Goal: Task Accomplishment & Management: Use online tool/utility

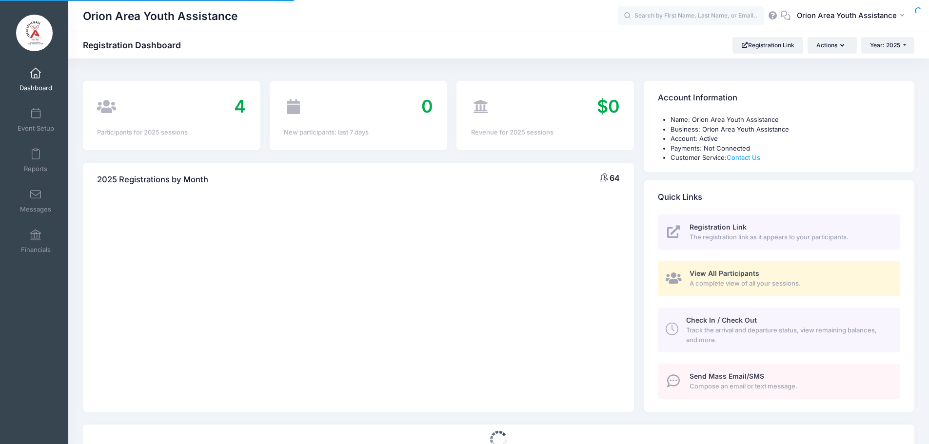
select select
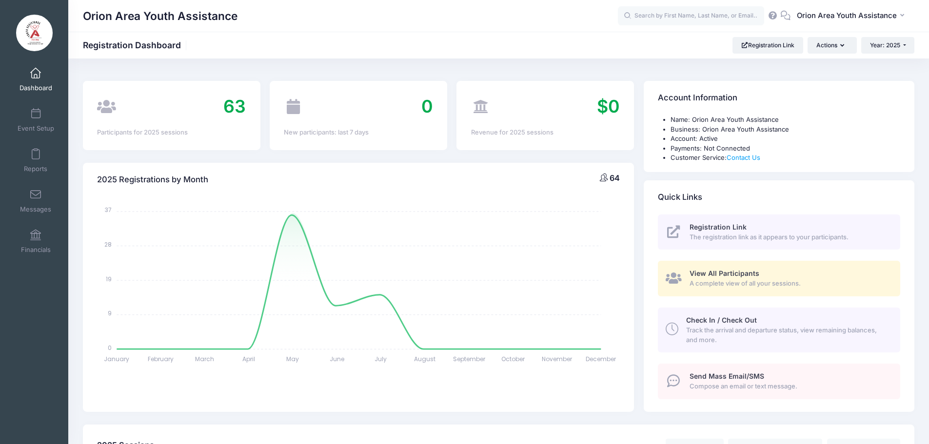
click at [723, 270] on span "View All Participants" at bounding box center [725, 273] width 70 height 8
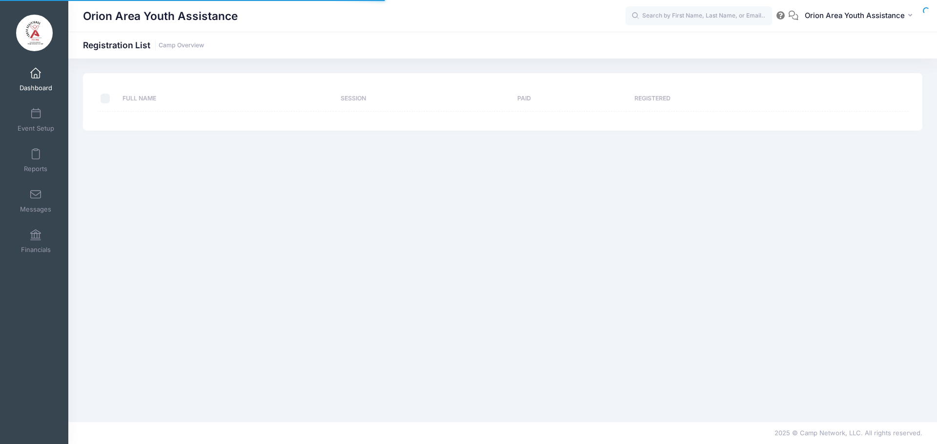
select select "10"
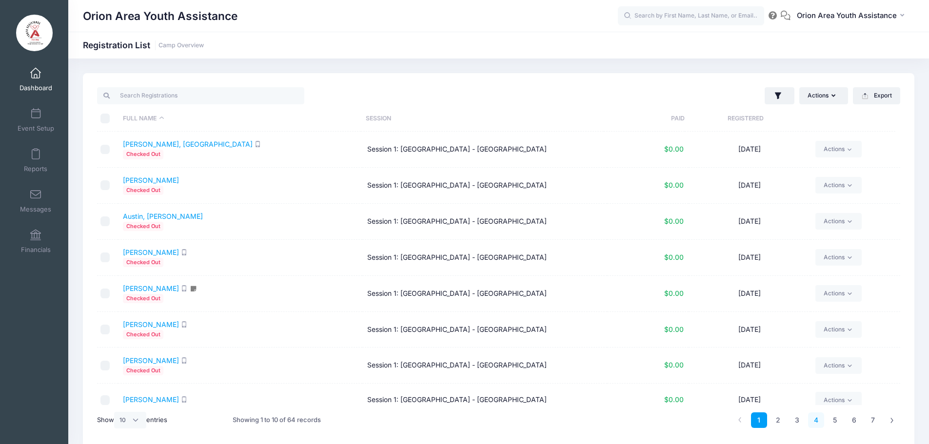
click at [818, 418] on link "4" at bounding box center [816, 421] width 16 height 16
click at [833, 420] on link "5" at bounding box center [835, 421] width 16 height 16
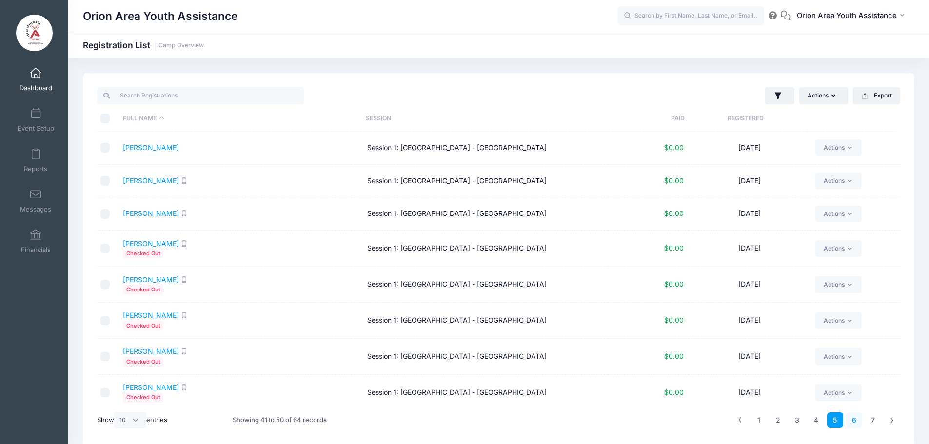
click at [854, 419] on link "6" at bounding box center [855, 421] width 16 height 16
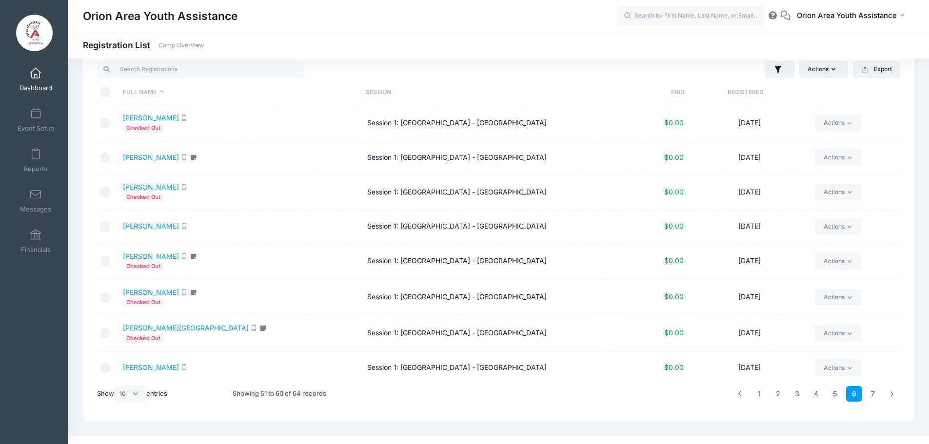
scroll to position [41, 0]
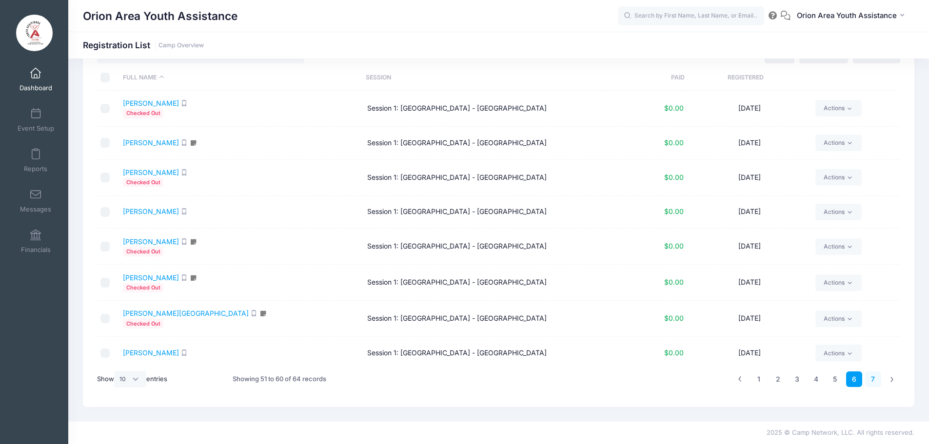
click at [875, 381] on link "7" at bounding box center [874, 380] width 16 height 16
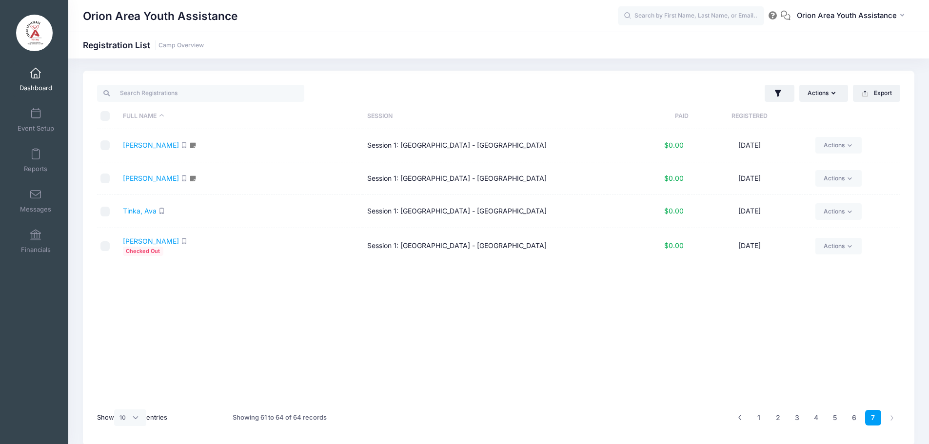
scroll to position [0, 0]
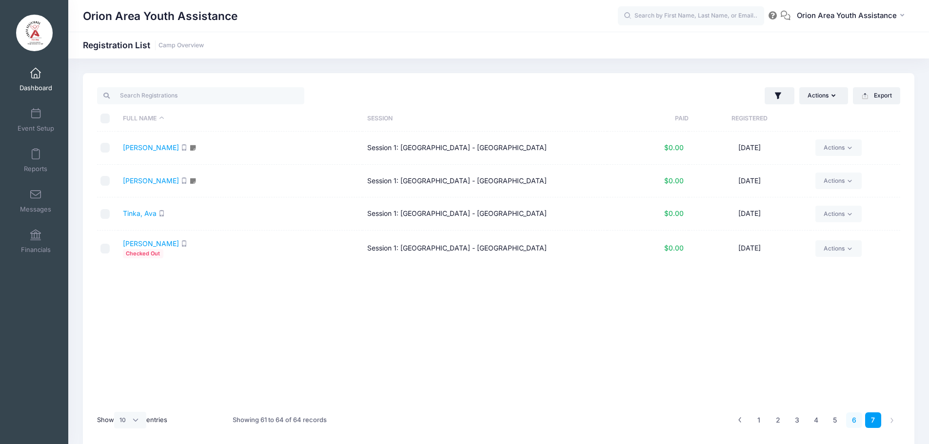
click at [853, 422] on link "6" at bounding box center [855, 421] width 16 height 16
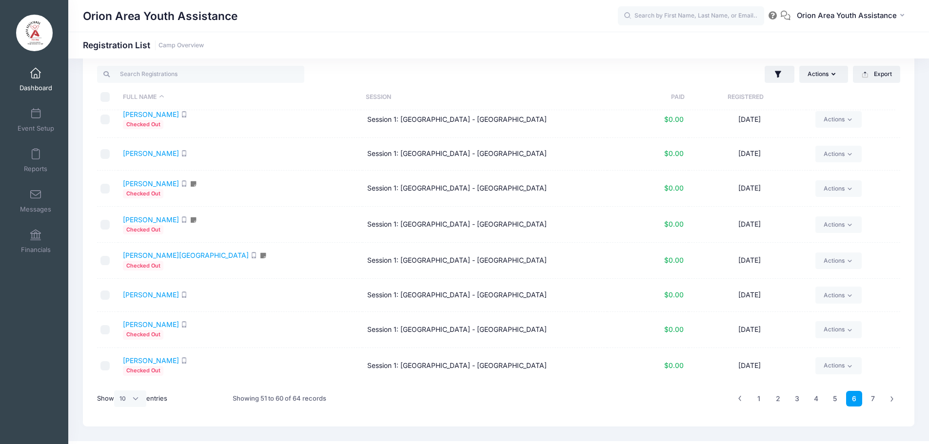
scroll to position [41, 0]
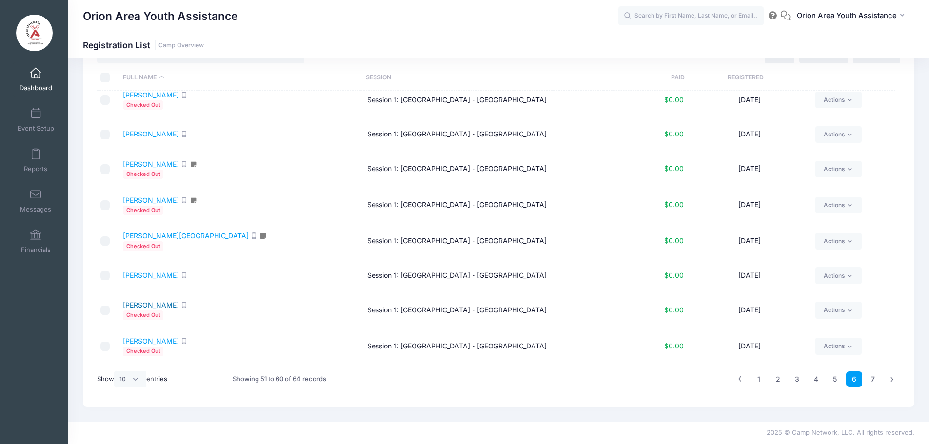
click at [136, 307] on link "Smith, Lily" at bounding box center [151, 305] width 56 height 8
click at [149, 343] on link "Smith, Ryan" at bounding box center [151, 341] width 56 height 8
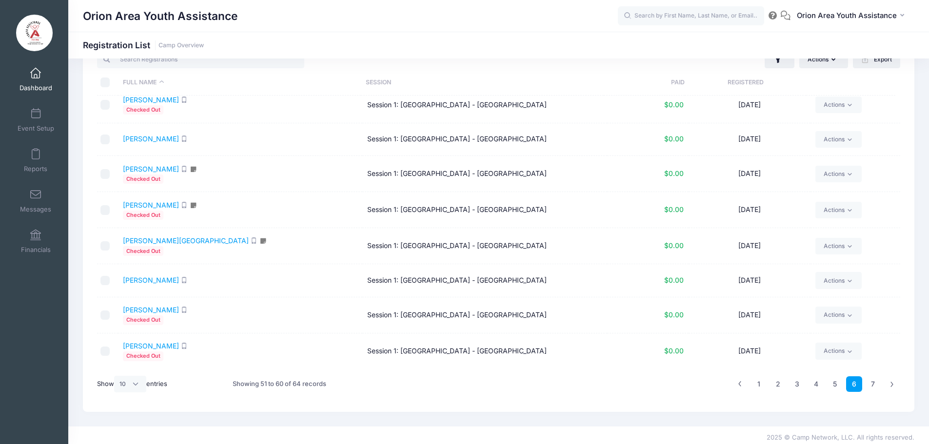
scroll to position [0, 0]
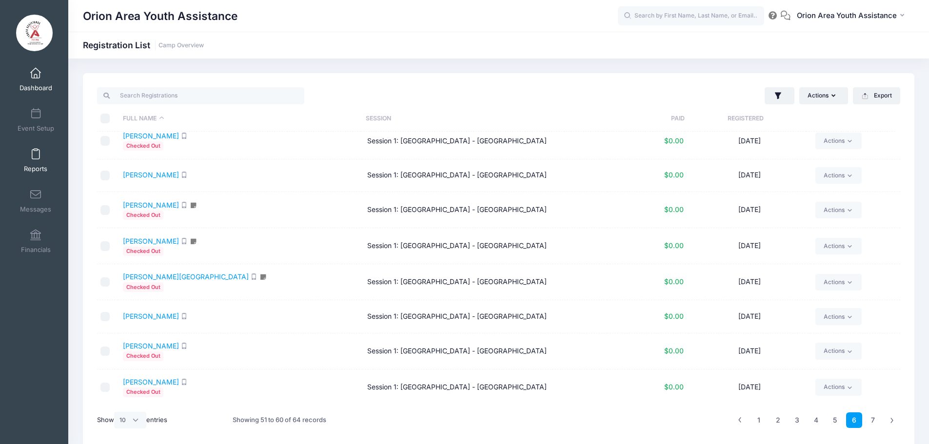
click at [40, 154] on link "Reports" at bounding box center [36, 160] width 46 height 34
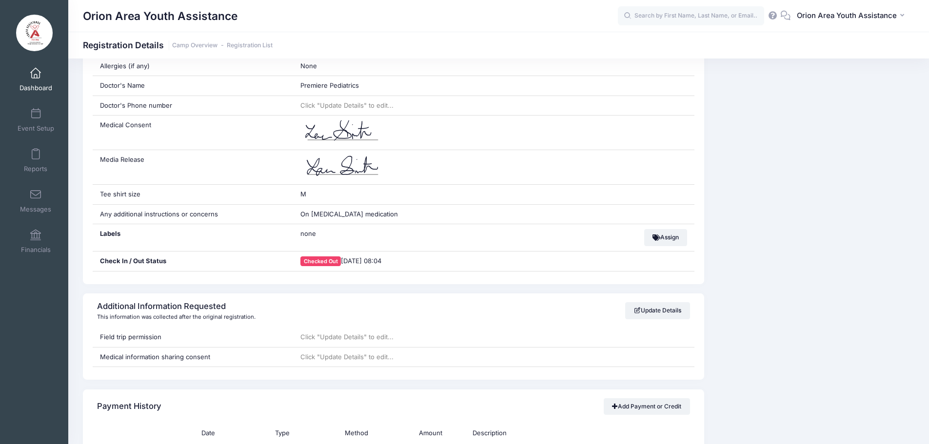
scroll to position [781, 0]
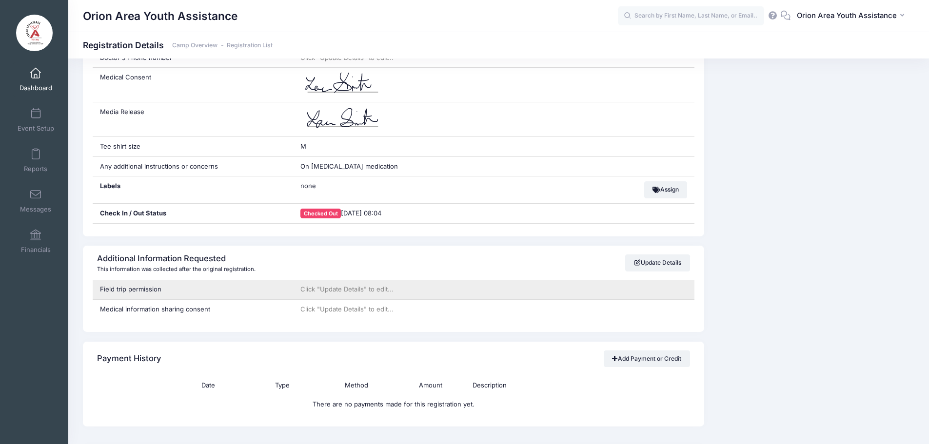
click at [310, 294] on div "Click "Update Details" to edit..." at bounding box center [494, 290] width 402 height 20
click at [319, 288] on span "Click "Update Details" to edit..." at bounding box center [347, 289] width 93 height 8
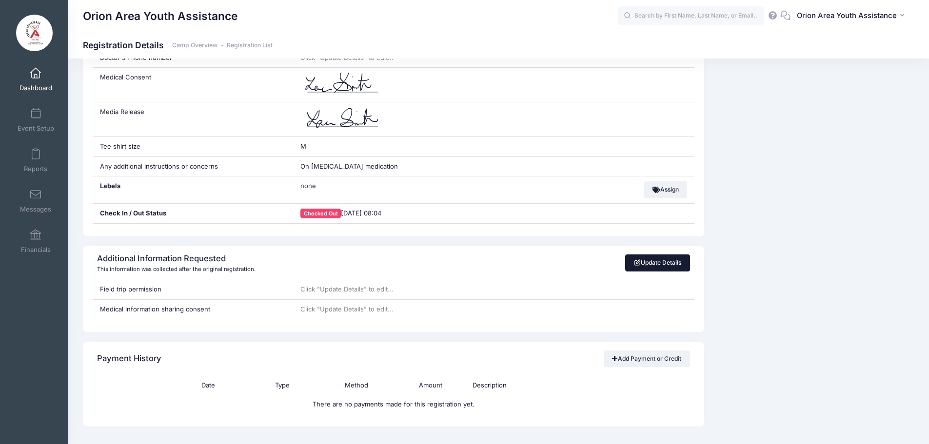
click at [666, 262] on link "Update Details" at bounding box center [657, 263] width 65 height 17
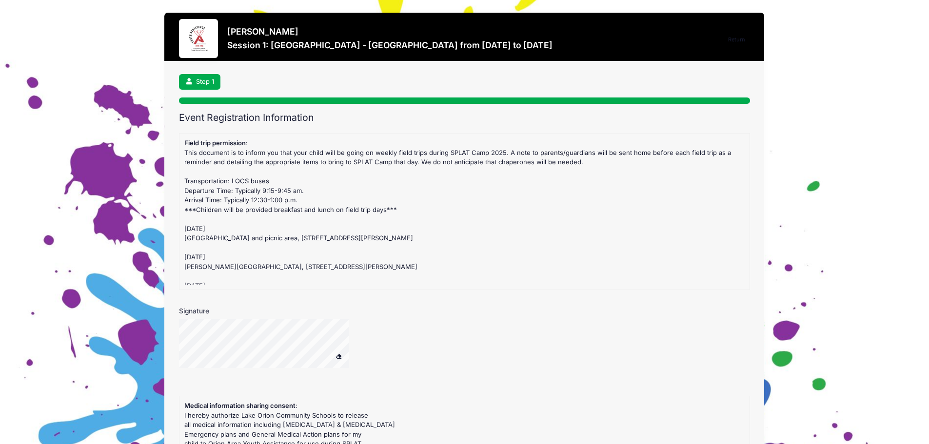
click at [280, 355] on div "Signature" at bounding box center [464, 343] width 571 height 74
drag, startPoint x: 238, startPoint y: 311, endPoint x: 276, endPoint y: 319, distance: 38.8
click at [276, 319] on div "Signature" at bounding box center [464, 343] width 571 height 74
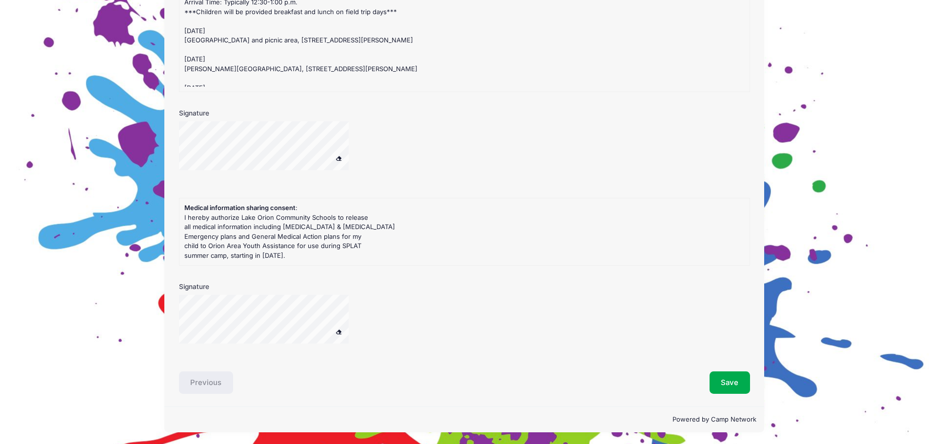
scroll to position [199, 0]
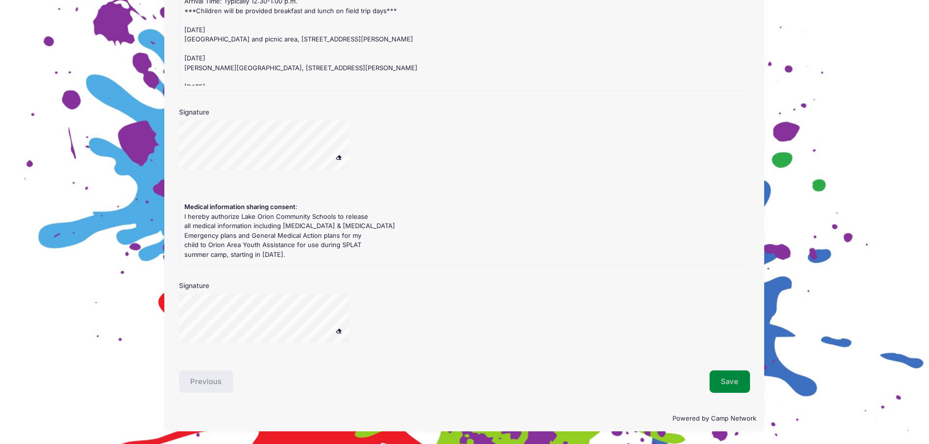
click at [726, 390] on button "Save" at bounding box center [730, 382] width 41 height 22
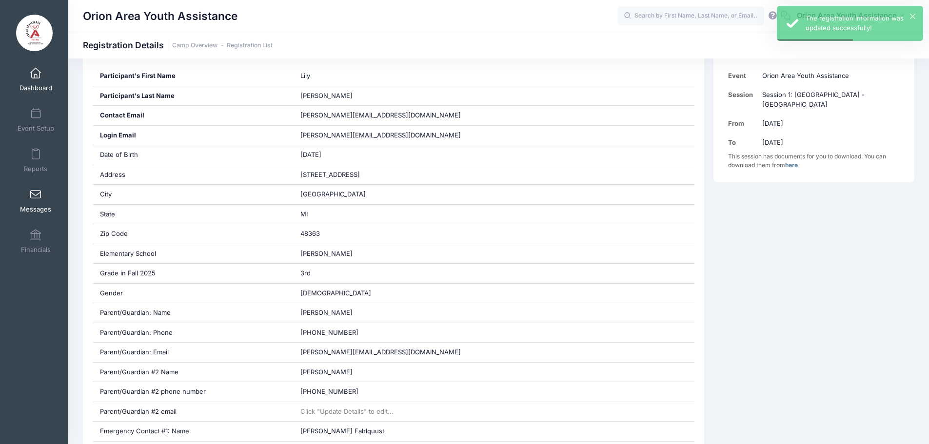
scroll to position [98, 0]
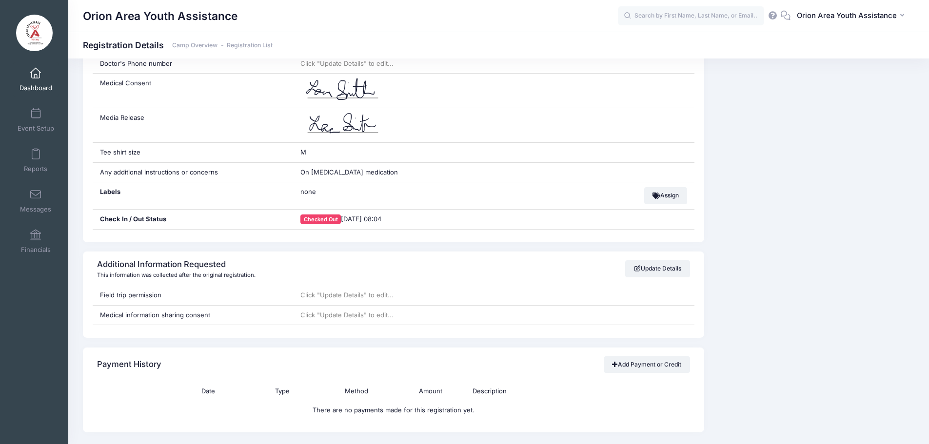
scroll to position [829, 0]
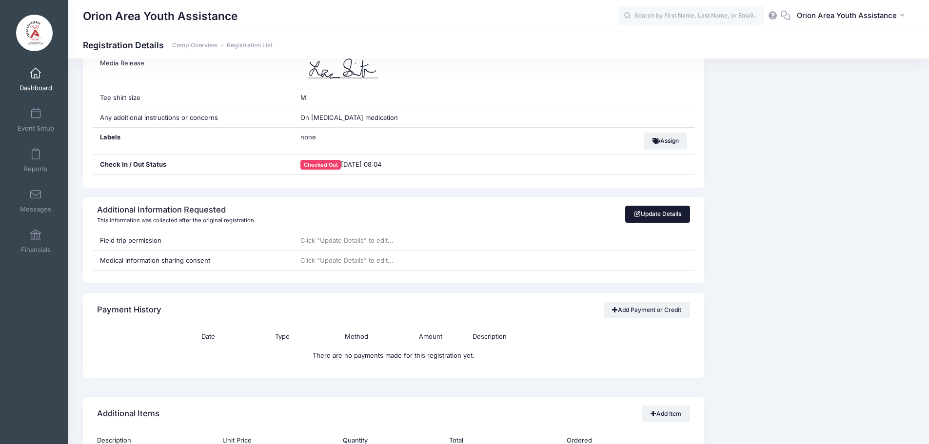
click at [651, 208] on link "Update Details" at bounding box center [657, 214] width 65 height 17
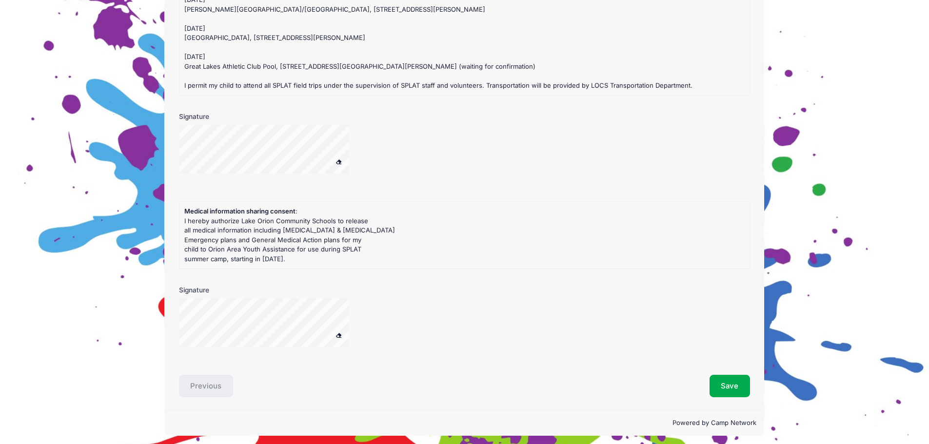
scroll to position [196, 0]
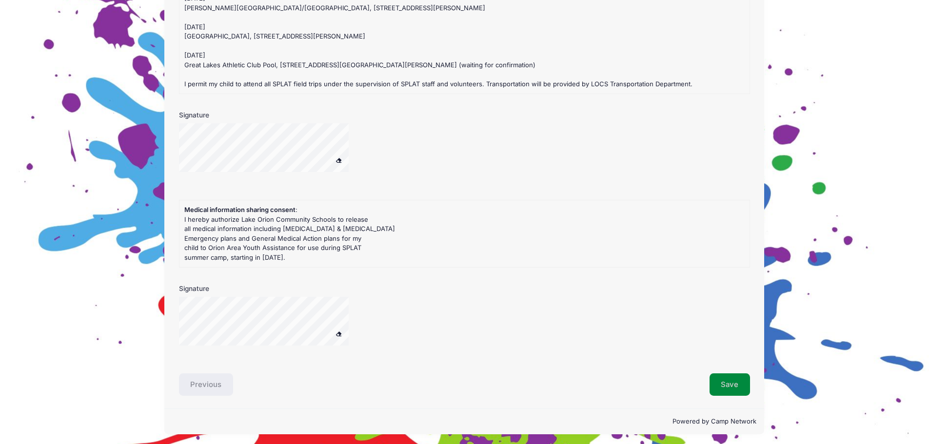
click at [730, 384] on button "Save" at bounding box center [730, 385] width 41 height 22
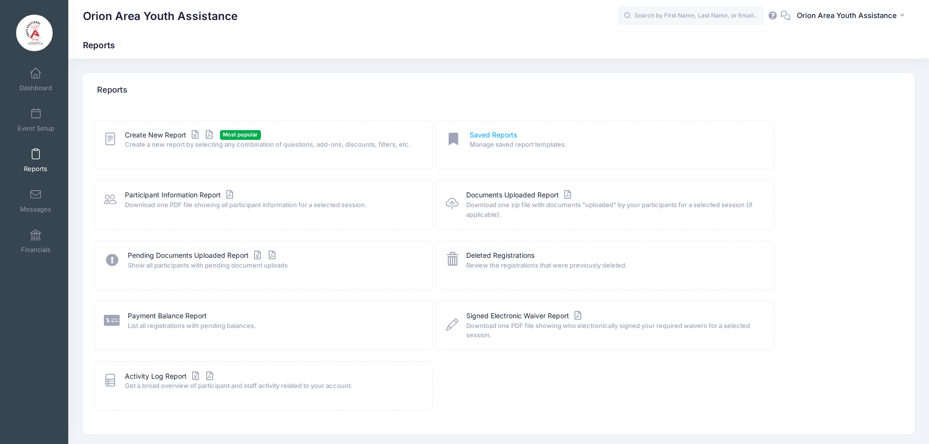
click at [489, 132] on link "Saved Reports" at bounding box center [493, 135] width 47 height 10
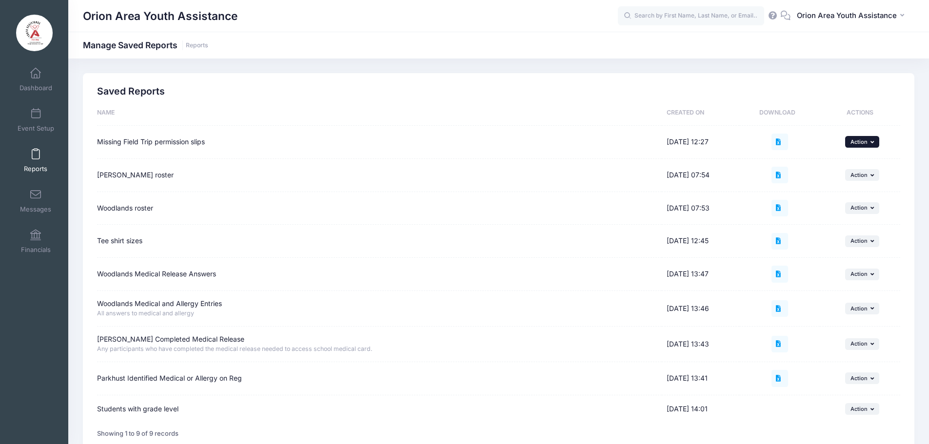
click at [860, 136] on button "... Action" at bounding box center [863, 142] width 34 height 12
click at [861, 157] on link "Run New" at bounding box center [850, 168] width 52 height 29
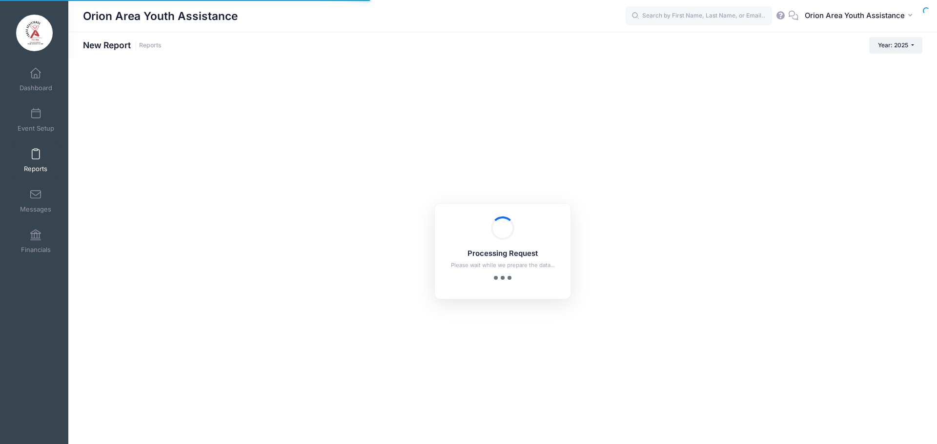
checkbox input "false"
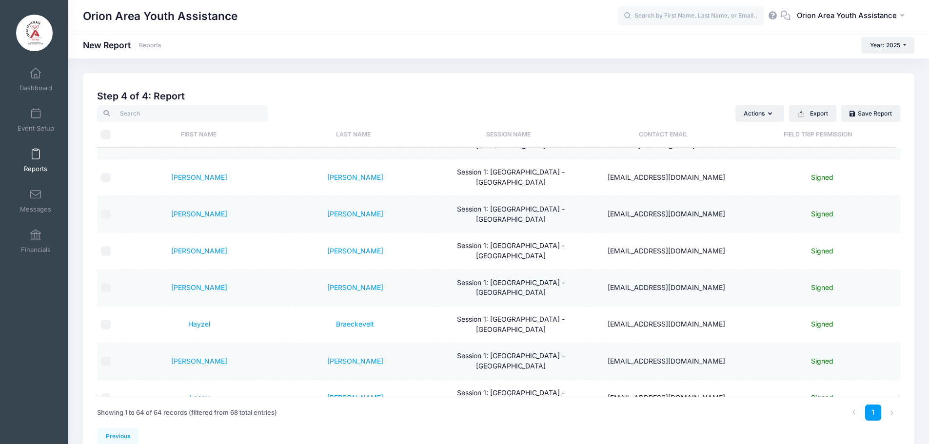
scroll to position [1452, 0]
